Goal: Task Accomplishment & Management: Complete application form

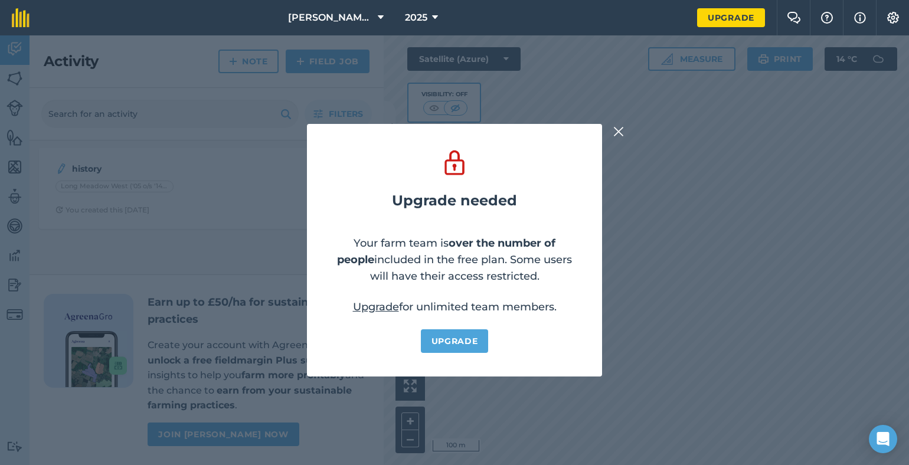
click at [620, 138] on img at bounding box center [618, 131] width 11 height 14
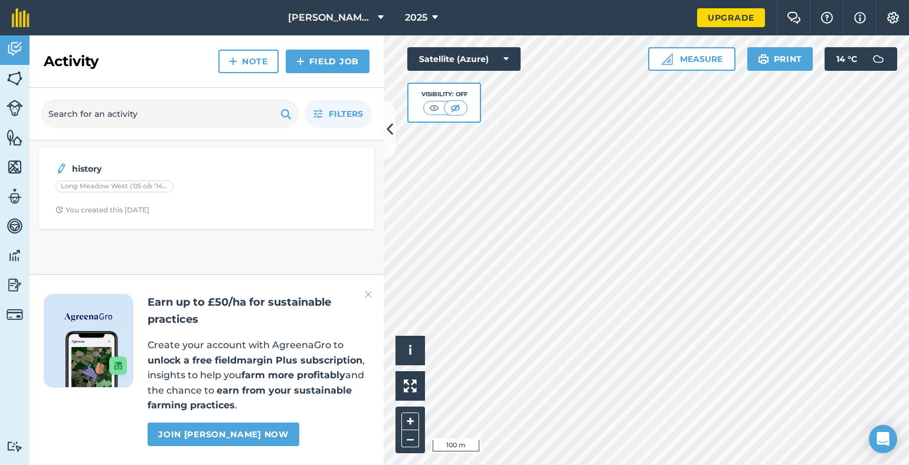
click at [383, 126] on div at bounding box center [645, 249] width 525 height 429
click at [389, 128] on icon at bounding box center [389, 130] width 6 height 21
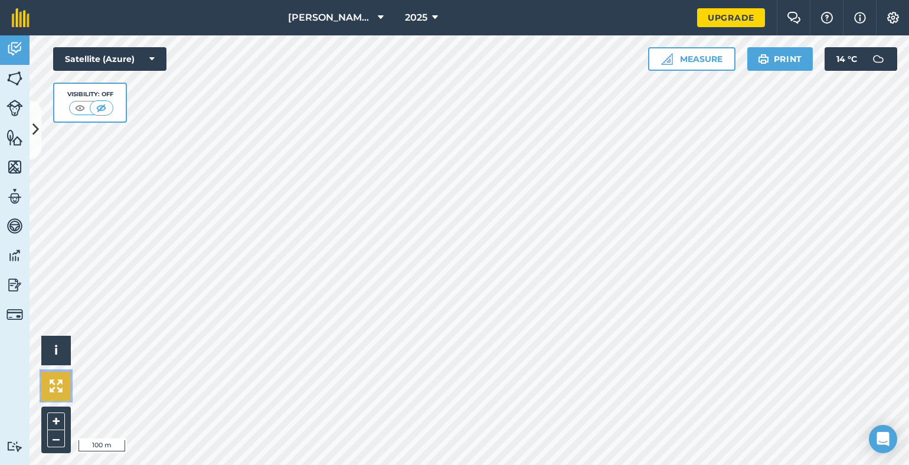
click at [61, 391] on img at bounding box center [56, 385] width 13 height 13
click at [54, 415] on button "+" at bounding box center [56, 421] width 18 height 18
click at [14, 78] on img at bounding box center [14, 79] width 17 height 18
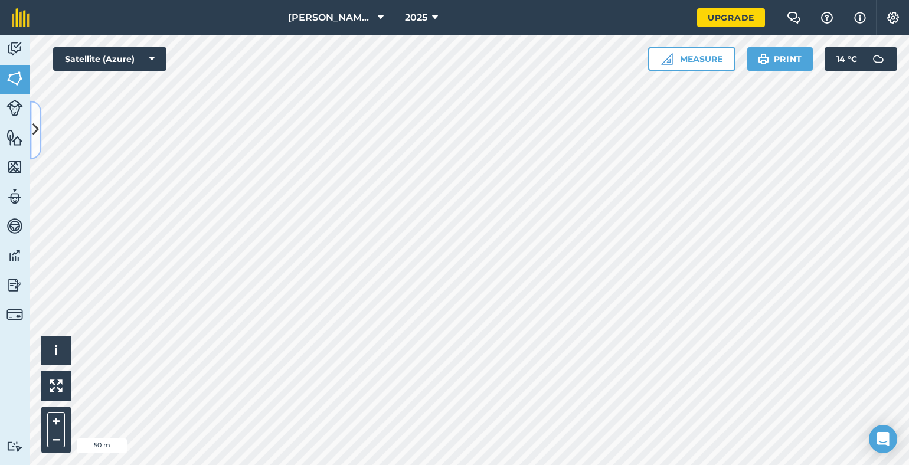
click at [34, 124] on icon at bounding box center [35, 130] width 6 height 21
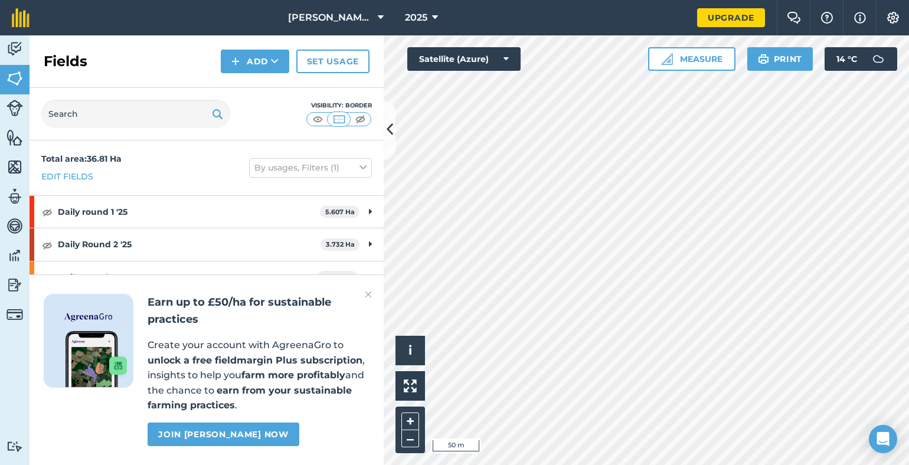
click at [365, 293] on img at bounding box center [368, 294] width 7 height 14
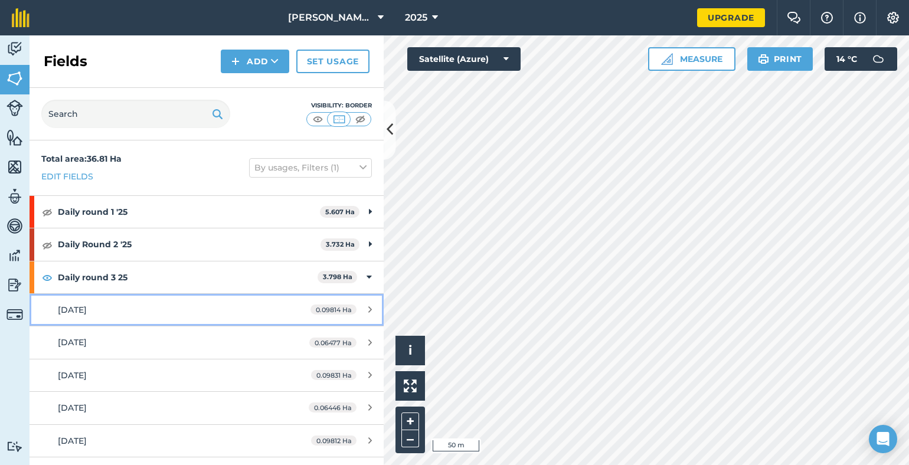
click at [365, 294] on link "[DATE] 0.09814 Ha" at bounding box center [206, 310] width 354 height 32
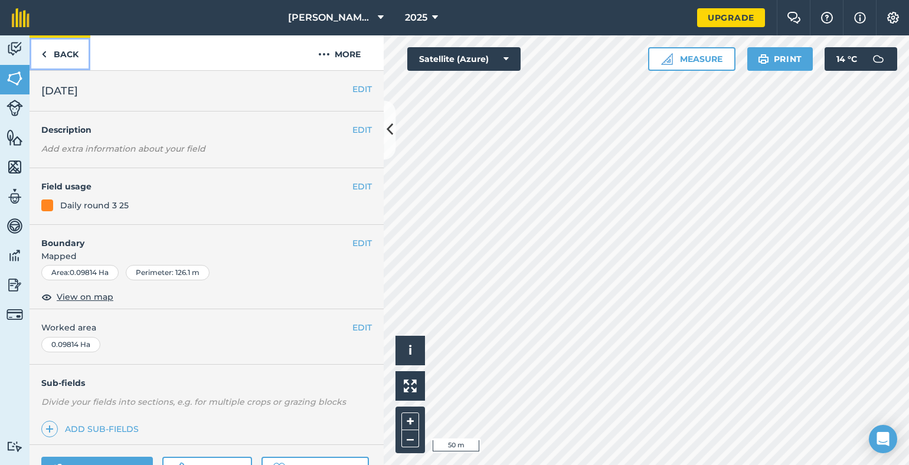
click at [76, 48] on link "Back" at bounding box center [59, 52] width 61 height 35
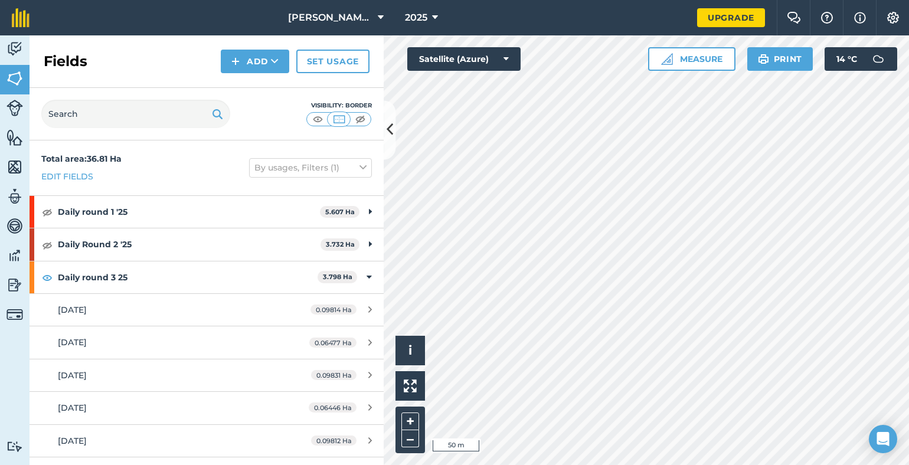
click at [84, 50] on div "Fields Add Set usage" at bounding box center [206, 61] width 354 height 53
click at [269, 61] on button "Add" at bounding box center [255, 62] width 68 height 24
click at [248, 86] on link "Draw" at bounding box center [254, 88] width 65 height 26
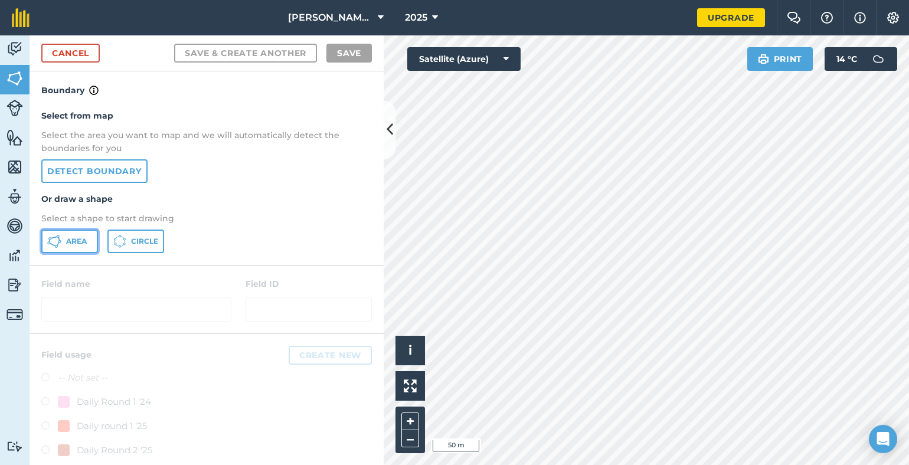
click at [80, 239] on span "Area" at bounding box center [76, 241] width 21 height 9
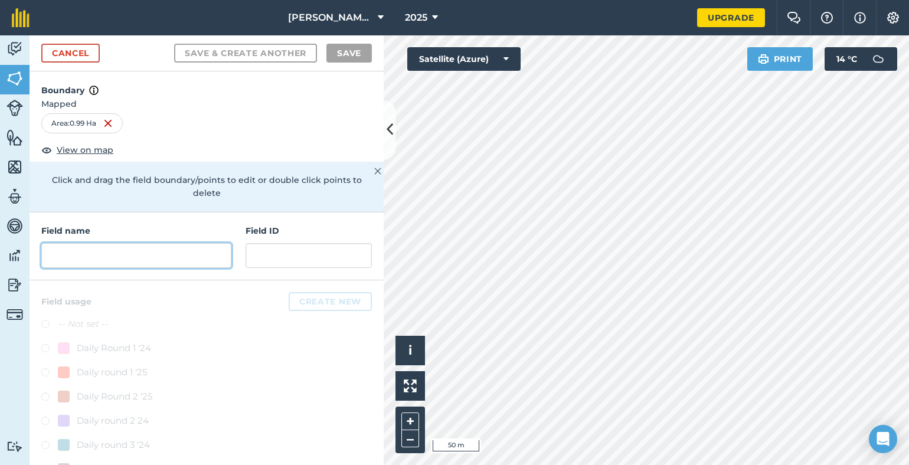
click at [82, 260] on input "text" at bounding box center [136, 255] width 190 height 25
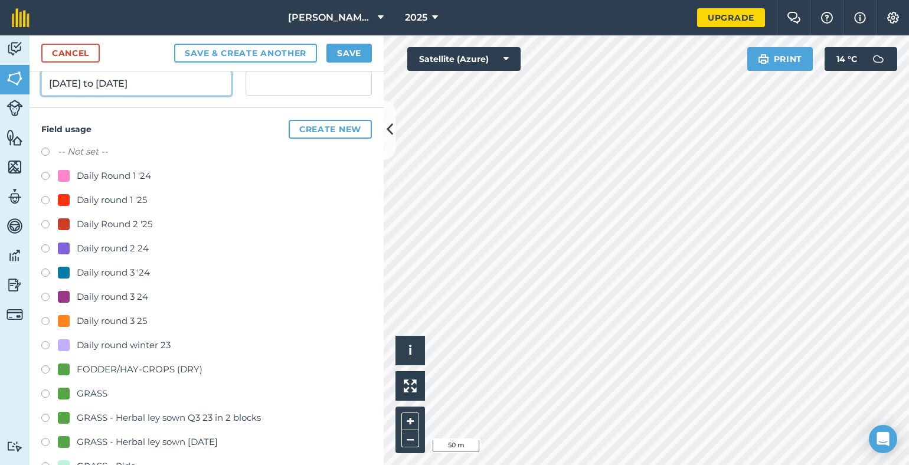
scroll to position [175, 0]
type input "[DATE] to [DATE]"
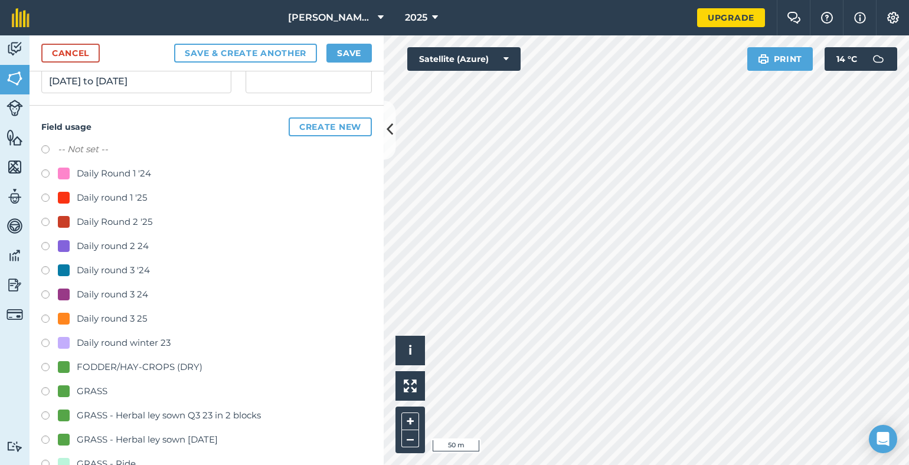
click at [45, 315] on label at bounding box center [49, 320] width 17 height 12
click at [281, 53] on button "Save & Create Another" at bounding box center [245, 53] width 143 height 19
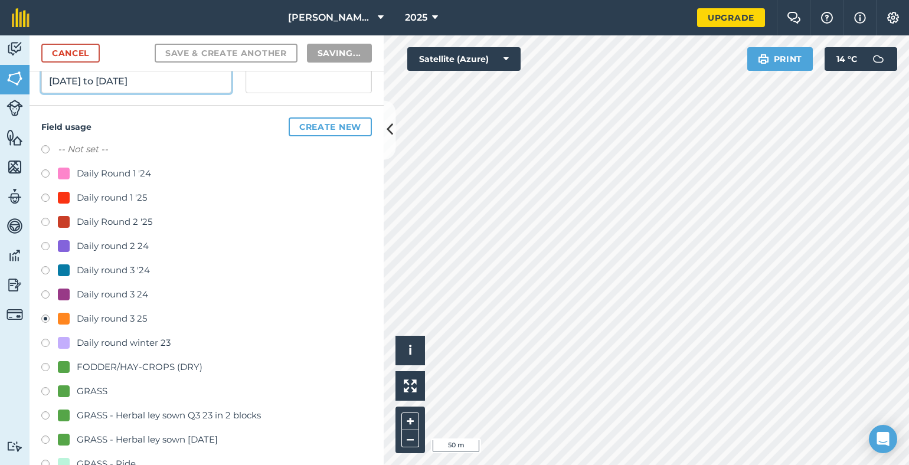
radio input "false"
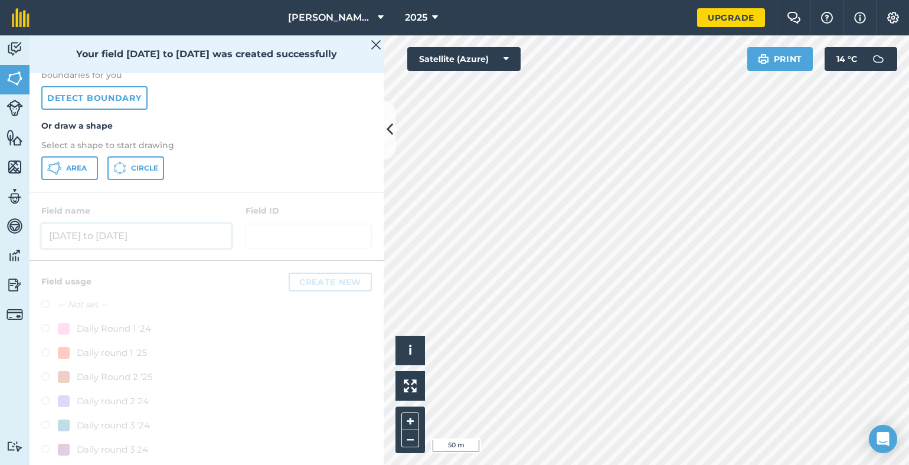
scroll to position [0, 0]
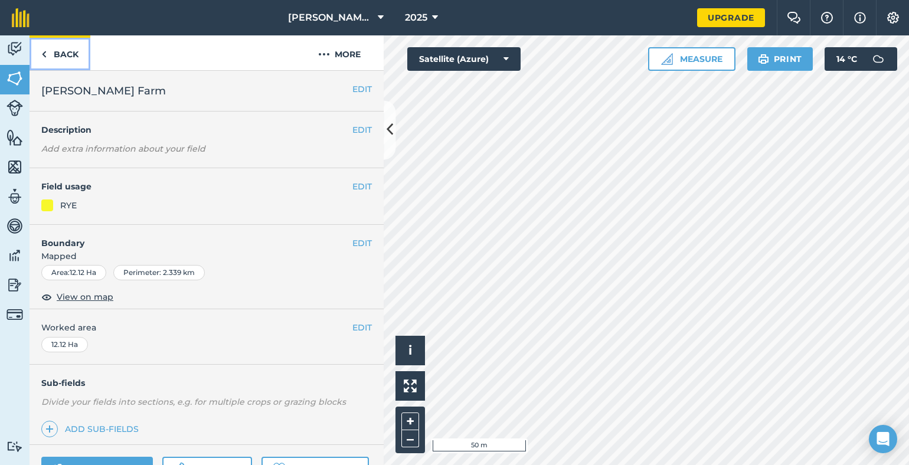
click at [55, 55] on link "Back" at bounding box center [59, 52] width 61 height 35
click at [60, 55] on link "Back" at bounding box center [59, 52] width 61 height 35
click at [55, 47] on link "Back" at bounding box center [59, 52] width 61 height 35
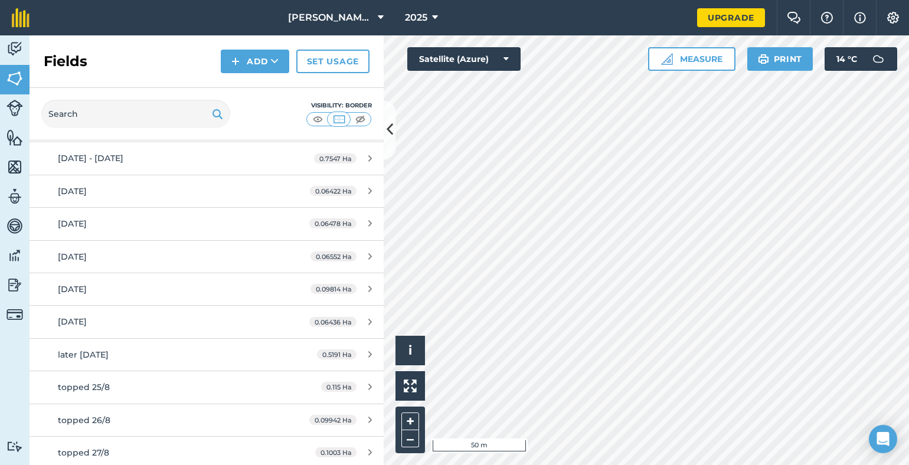
scroll to position [785, 0]
